Goal: Transaction & Acquisition: Purchase product/service

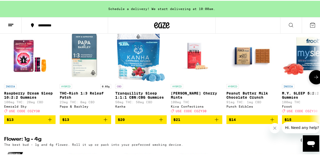
scroll to position [543, 0]
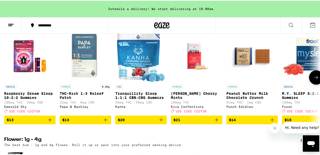
click at [310, 84] on button at bounding box center [316, 77] width 14 height 14
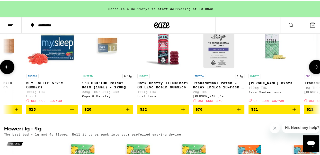
scroll to position [556, 0]
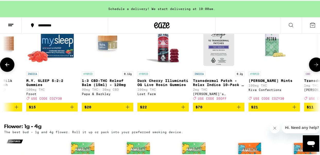
click at [314, 66] on icon at bounding box center [316, 64] width 4 height 4
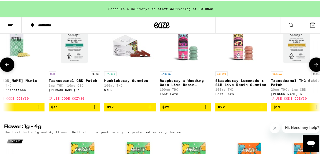
scroll to position [0, 511]
click at [313, 67] on icon at bounding box center [316, 64] width 6 height 6
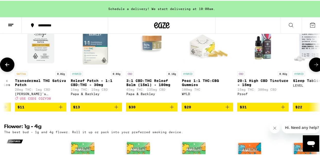
click at [313, 67] on icon at bounding box center [316, 64] width 6 height 6
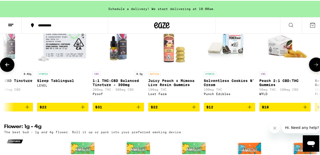
click at [313, 67] on icon at bounding box center [316, 64] width 6 height 6
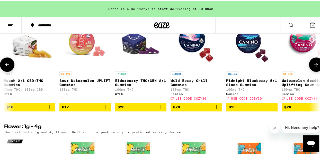
click at [313, 67] on icon at bounding box center [316, 64] width 6 height 6
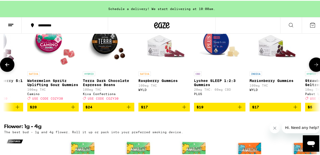
scroll to position [0, 1532]
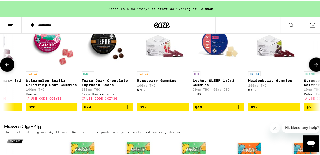
click at [313, 67] on icon at bounding box center [316, 64] width 6 height 6
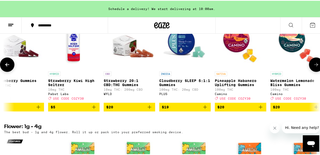
scroll to position [0, 1787]
click at [313, 67] on icon at bounding box center [316, 64] width 6 height 6
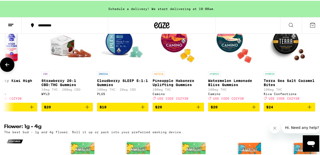
scroll to position [0, 1853]
click at [8, 67] on icon at bounding box center [7, 64] width 6 height 6
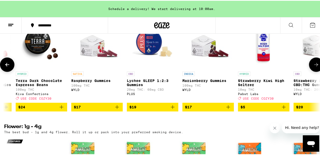
scroll to position [0, 1597]
click at [8, 66] on icon at bounding box center [7, 64] width 4 height 4
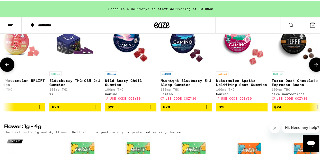
scroll to position [0, 1342]
click at [8, 66] on icon at bounding box center [7, 64] width 4 height 4
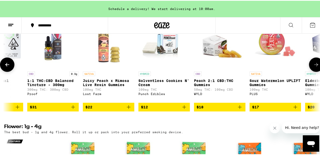
scroll to position [0, 1087]
click at [9, 67] on icon at bounding box center [7, 64] width 6 height 6
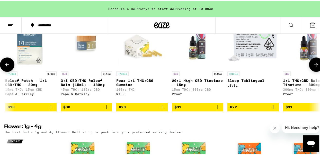
scroll to position [0, 831]
click at [9, 67] on icon at bounding box center [7, 64] width 6 height 6
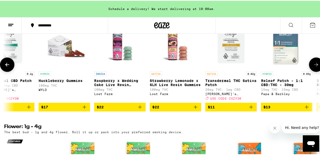
scroll to position [0, 576]
click at [9, 67] on icon at bounding box center [7, 64] width 6 height 6
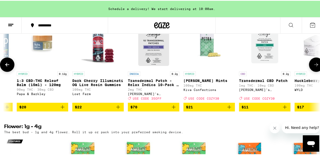
scroll to position [556, 0]
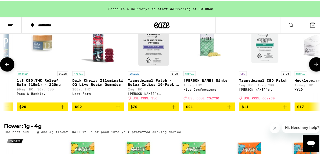
click at [6, 67] on icon at bounding box center [7, 64] width 6 height 6
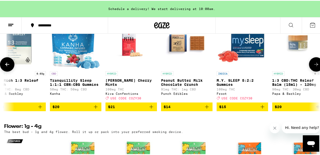
scroll to position [0, 65]
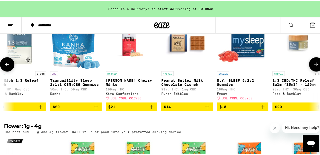
click at [6, 66] on icon at bounding box center [7, 64] width 4 height 4
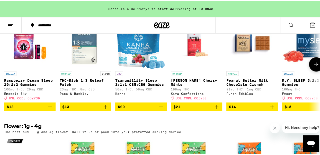
scroll to position [0, 0]
click at [48, 109] on icon "Add to bag" at bounding box center [50, 106] width 6 height 6
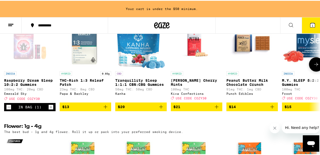
click at [215, 109] on icon "Add to bag" at bounding box center [216, 106] width 6 height 6
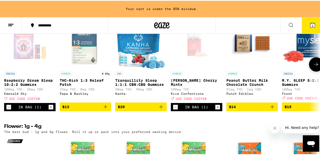
scroll to position [556, 0]
click at [314, 71] on button at bounding box center [316, 64] width 14 height 14
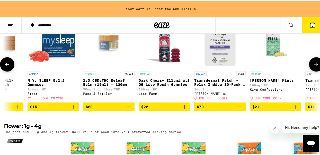
scroll to position [0, 255]
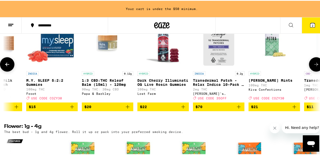
click at [66, 109] on span "$15" at bounding box center [52, 106] width 46 height 6
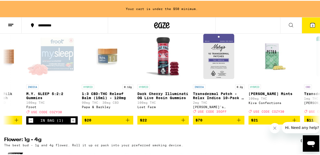
scroll to position [542, 0]
